Goal: Information Seeking & Learning: Stay updated

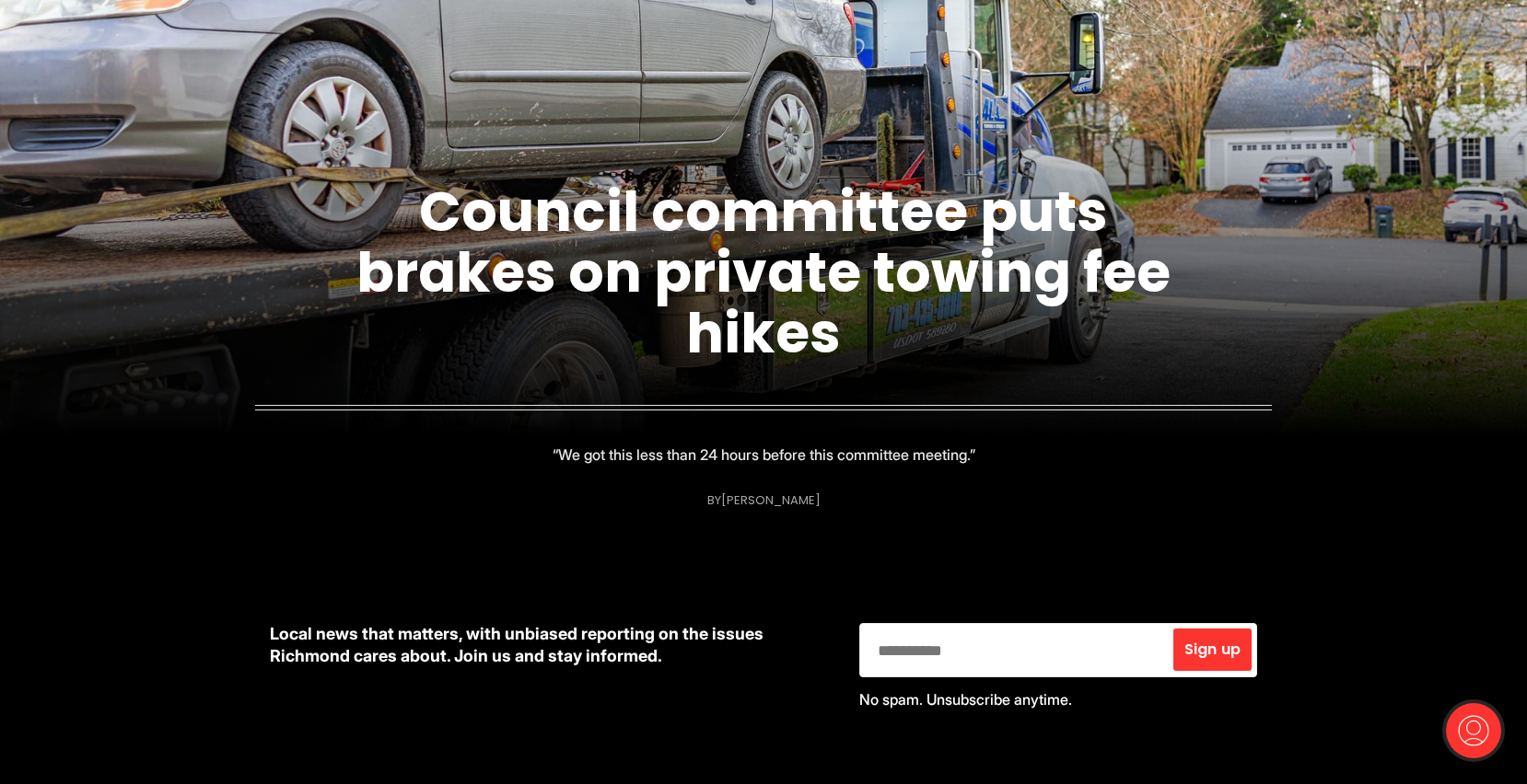
scroll to position [301, 0]
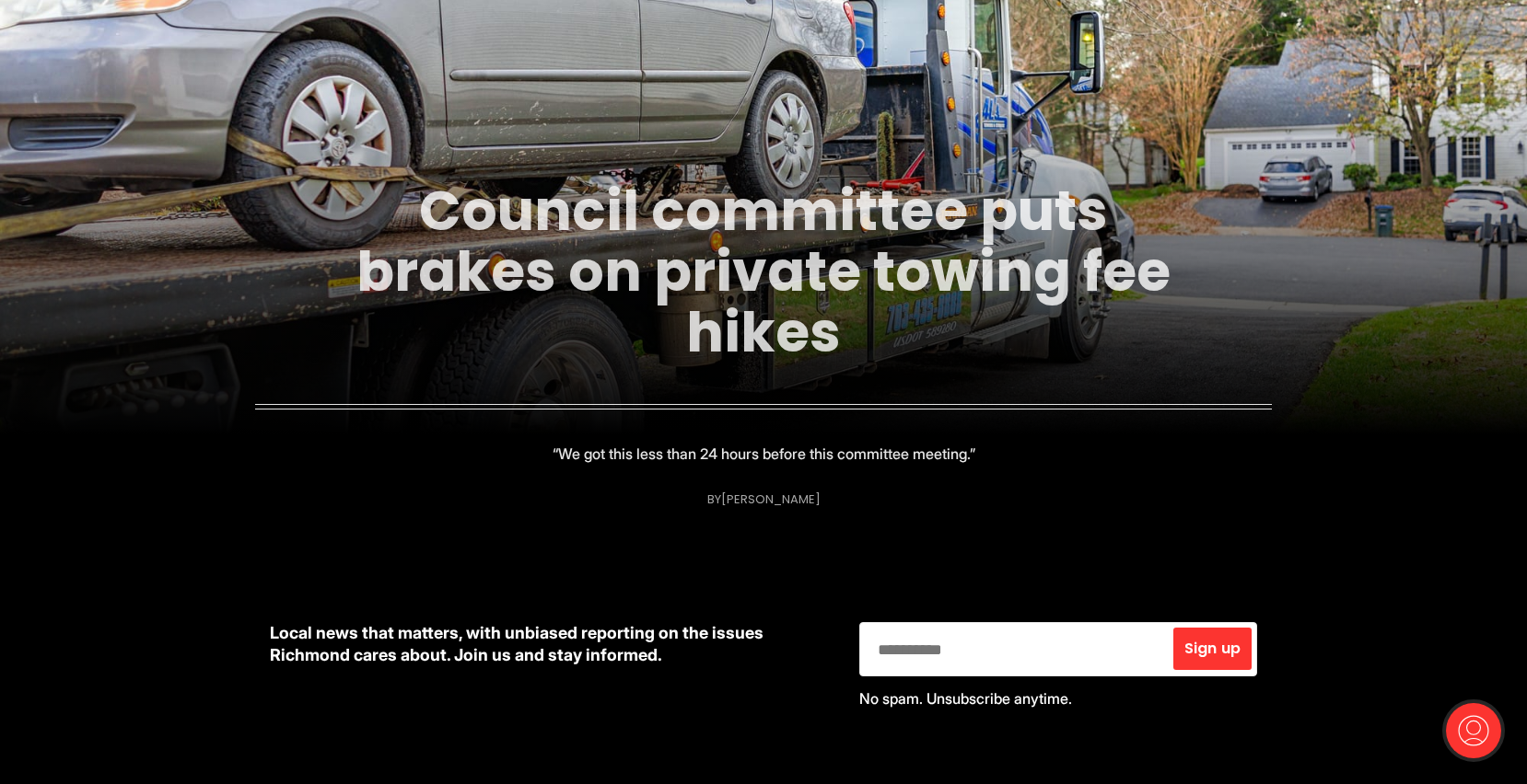
click at [782, 266] on link "Council committee puts brakes on private towing fee hikes" at bounding box center [764, 271] width 814 height 199
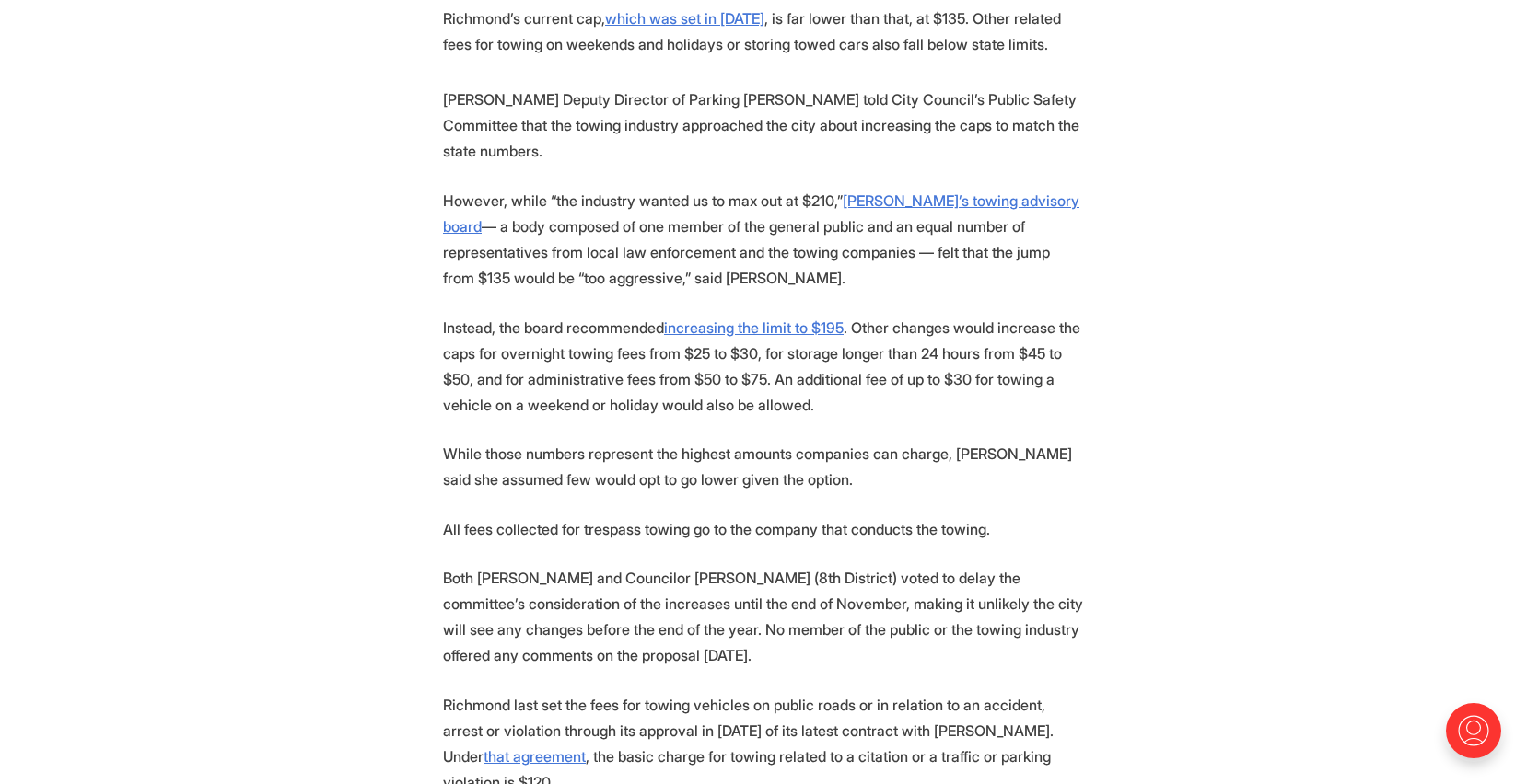
scroll to position [1198, 0]
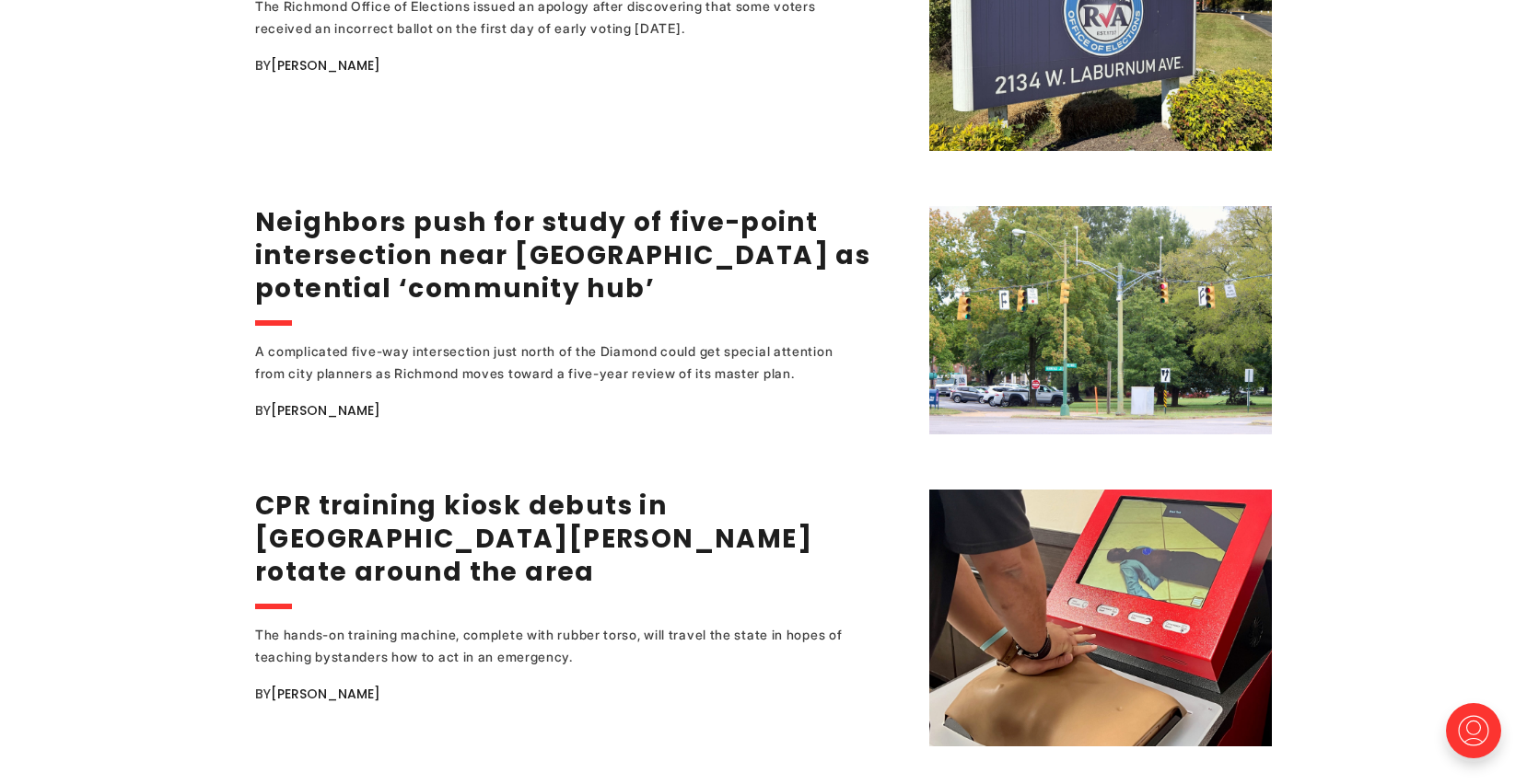
scroll to position [2597, 0]
